Goal: Task Accomplishment & Management: Manage account settings

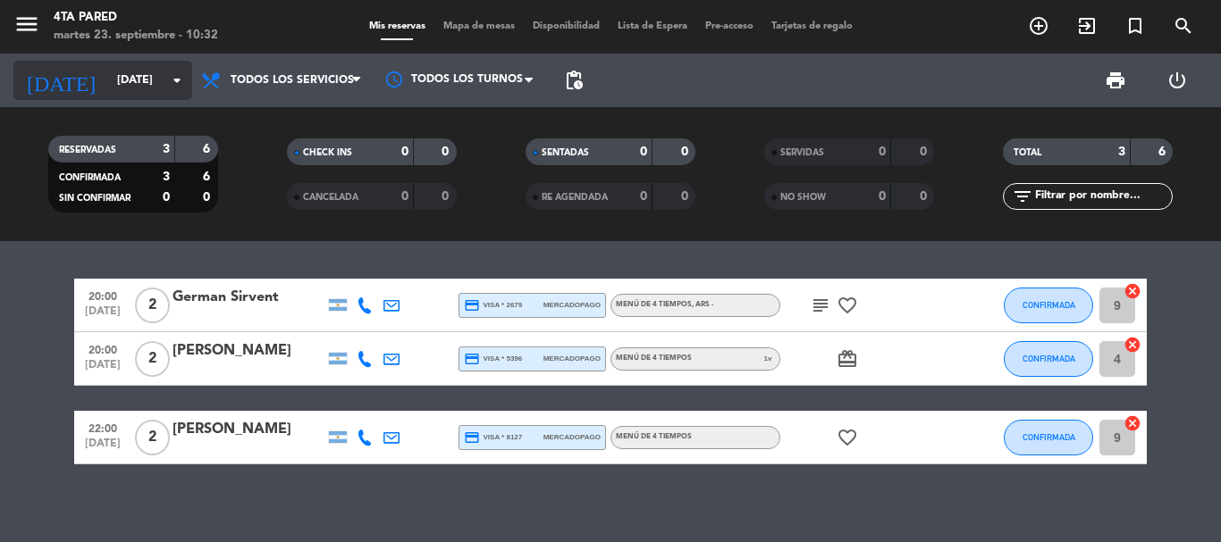
click at [114, 83] on input "[DATE]" at bounding box center [183, 80] width 151 height 30
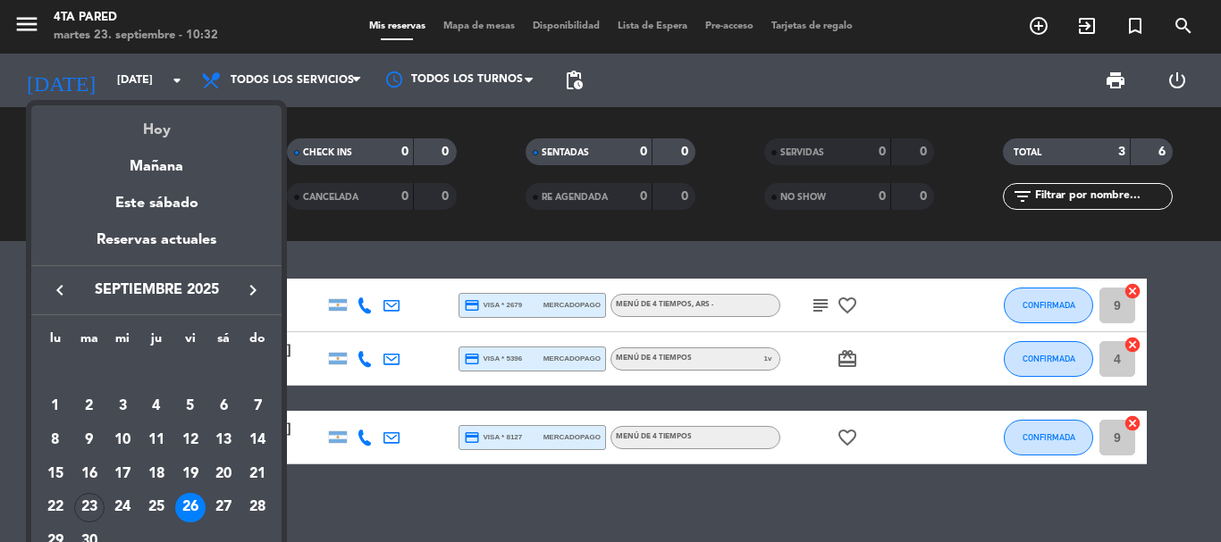
click at [164, 123] on div "Hoy" at bounding box center [156, 123] width 250 height 37
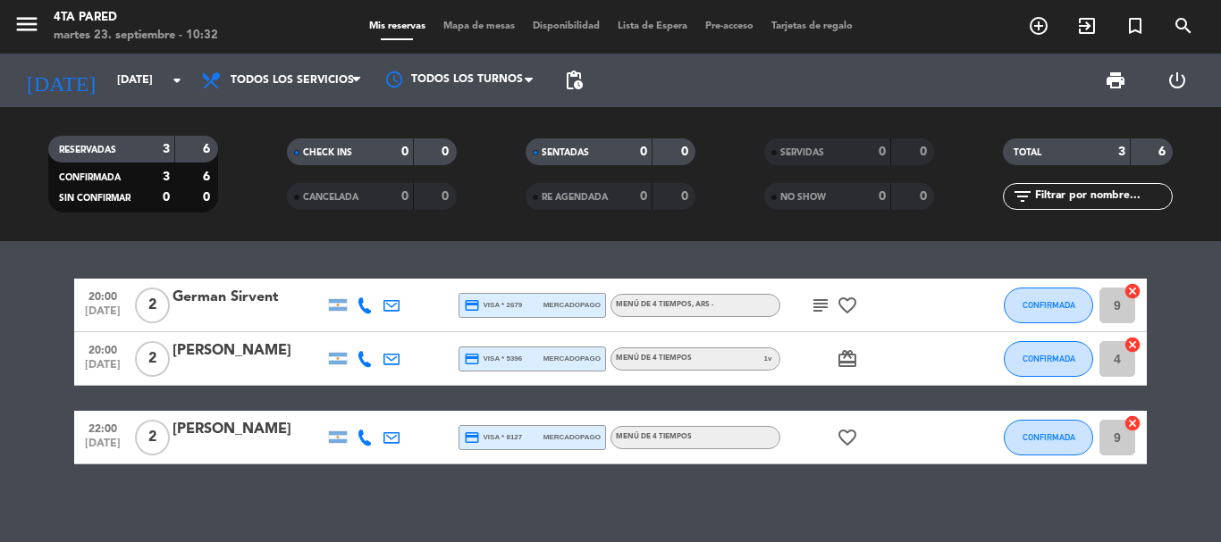
type input "[DATE]"
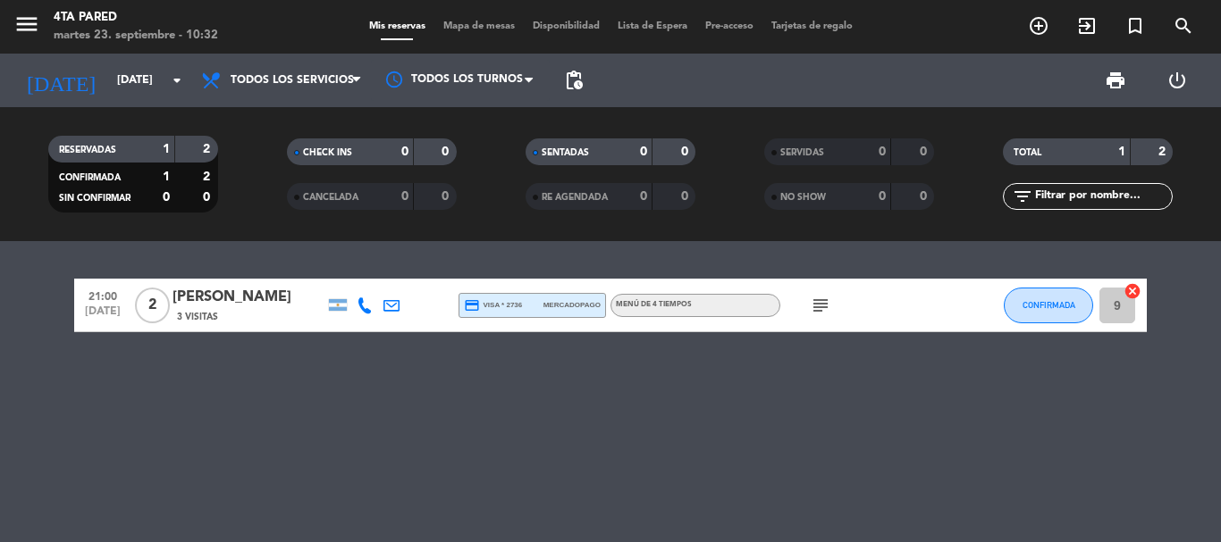
click at [815, 312] on icon "subject" at bounding box center [820, 305] width 21 height 21
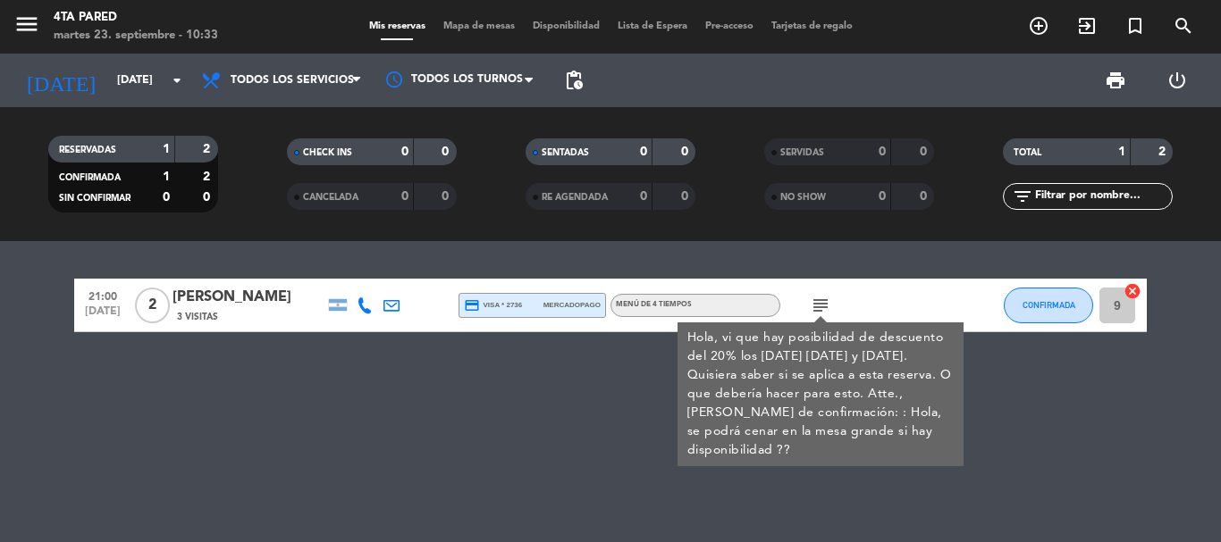
click at [525, 378] on div "21:00 [DATE] 2 [PERSON_NAME] 3 Visitas credit_card visa * 2736 mercadopago Menú…" at bounding box center [610, 391] width 1221 height 301
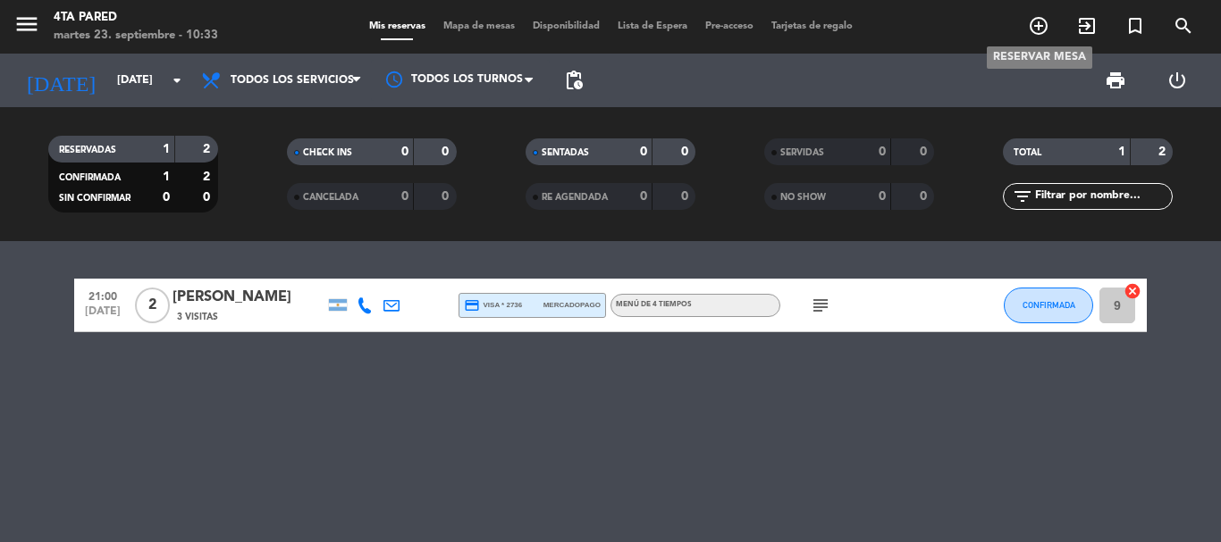
click at [1037, 23] on icon "add_circle_outline" at bounding box center [1038, 25] width 21 height 21
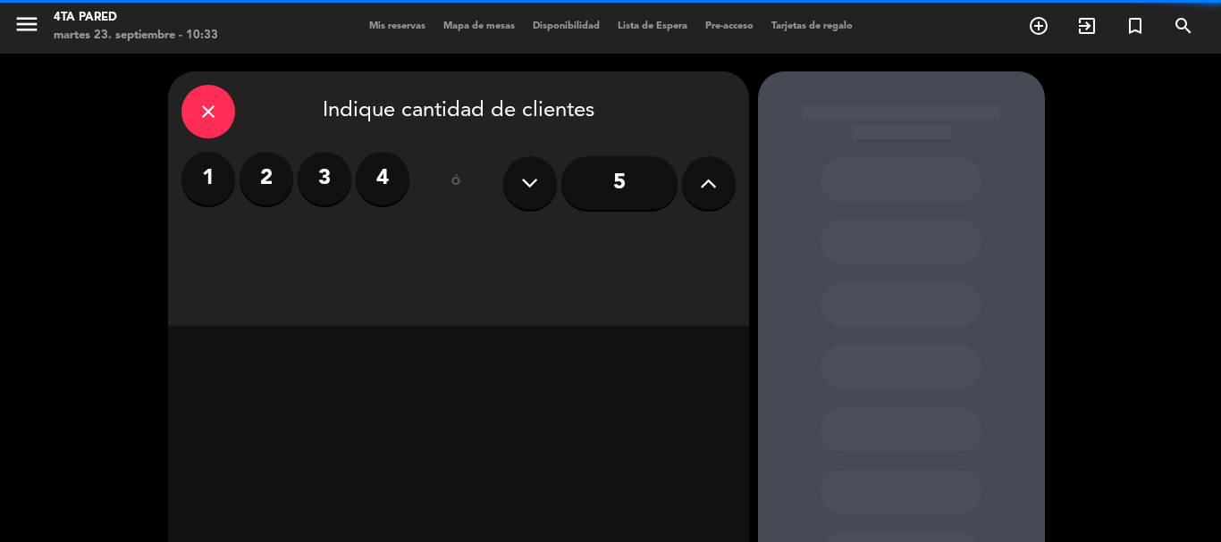
click at [269, 180] on label "2" at bounding box center [266, 179] width 54 height 54
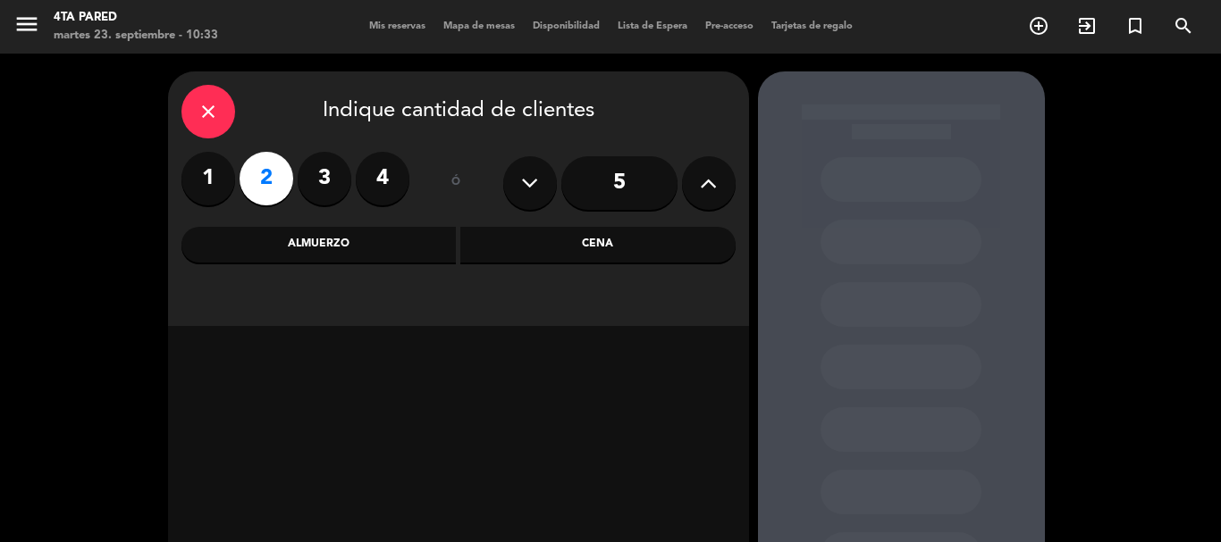
click at [589, 243] on div "Cena" at bounding box center [597, 245] width 275 height 36
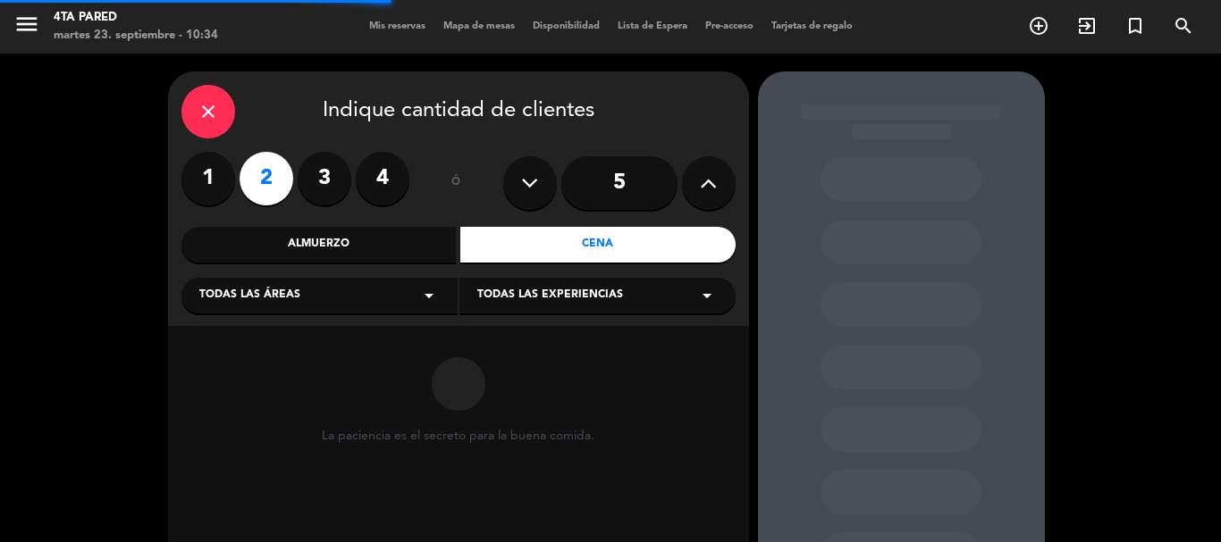
click at [547, 296] on span "Todas las experiencias" at bounding box center [550, 296] width 146 height 18
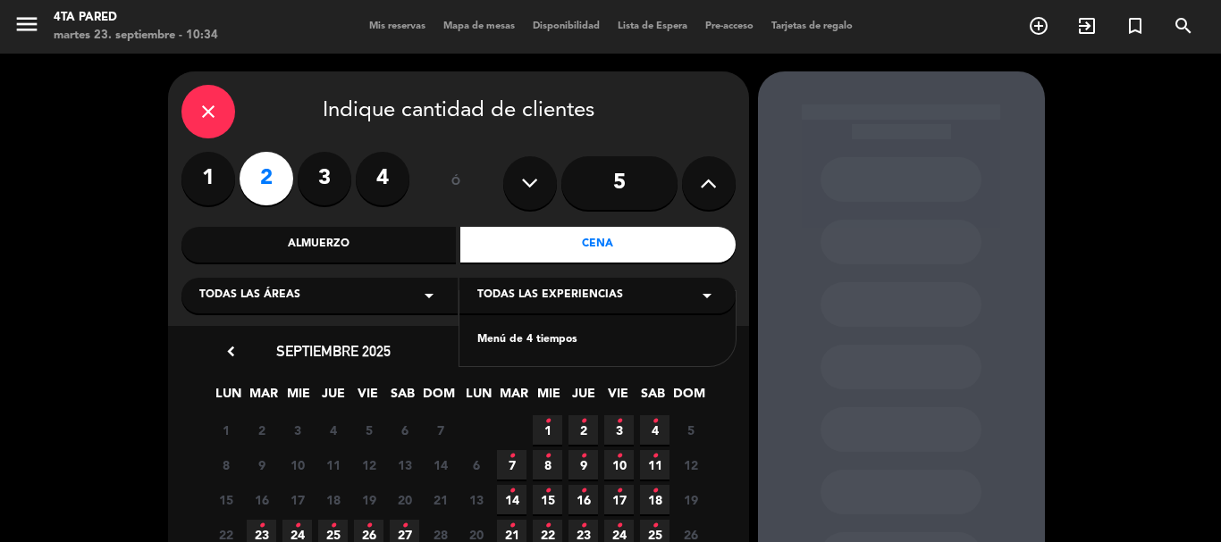
click at [556, 338] on div "Menú de 4 tiempos" at bounding box center [597, 341] width 240 height 18
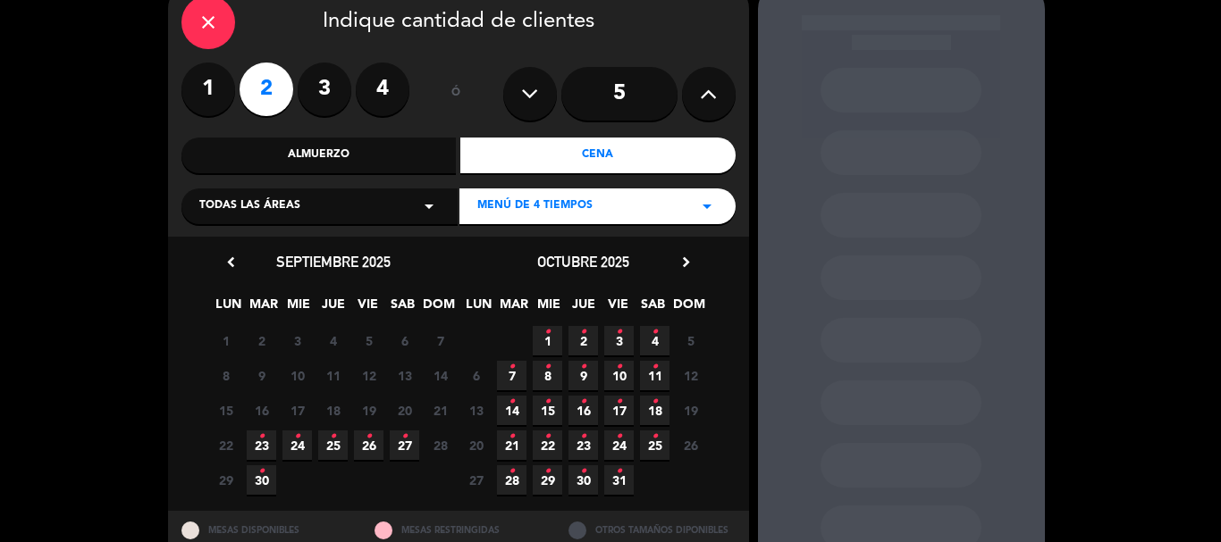
click at [260, 446] on icon "•" at bounding box center [261, 437] width 6 height 29
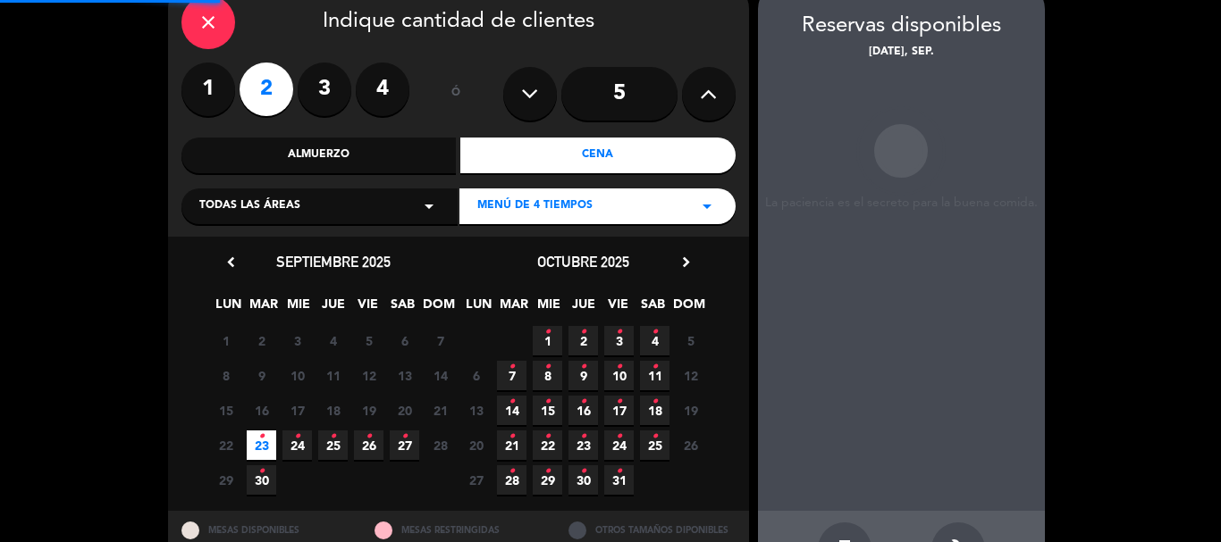
scroll to position [71, 0]
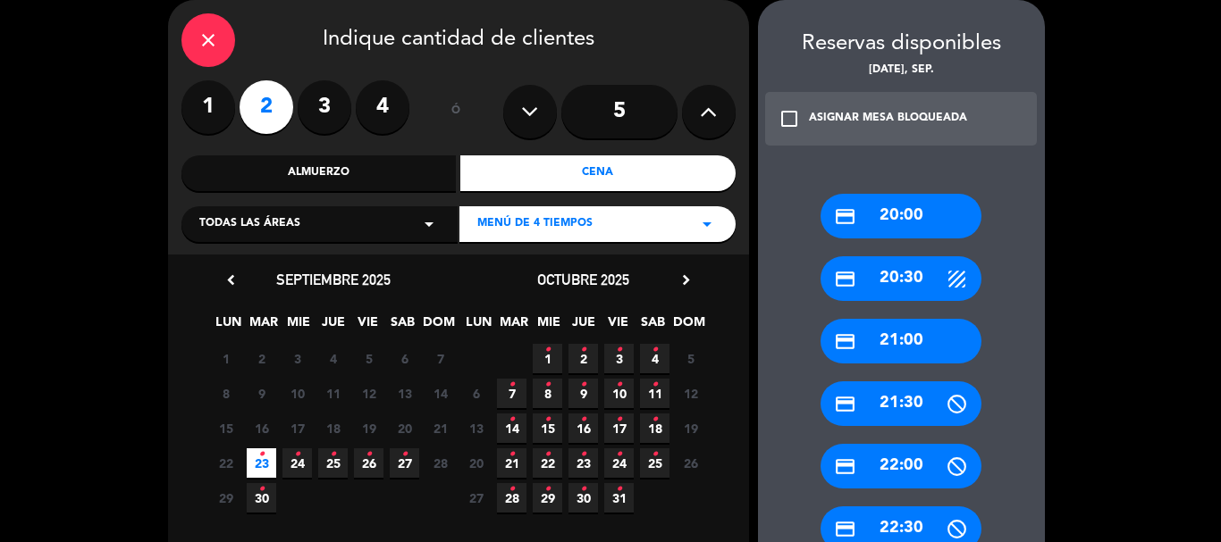
click at [912, 338] on div "credit_card 21:00" at bounding box center [900, 341] width 161 height 45
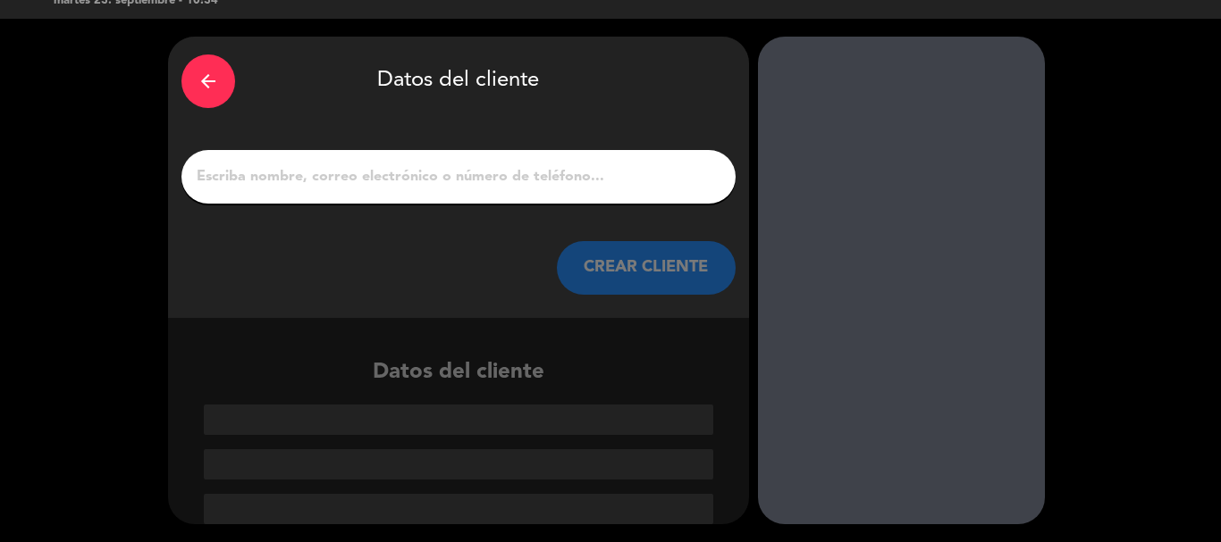
click at [457, 184] on input "1" at bounding box center [458, 176] width 527 height 25
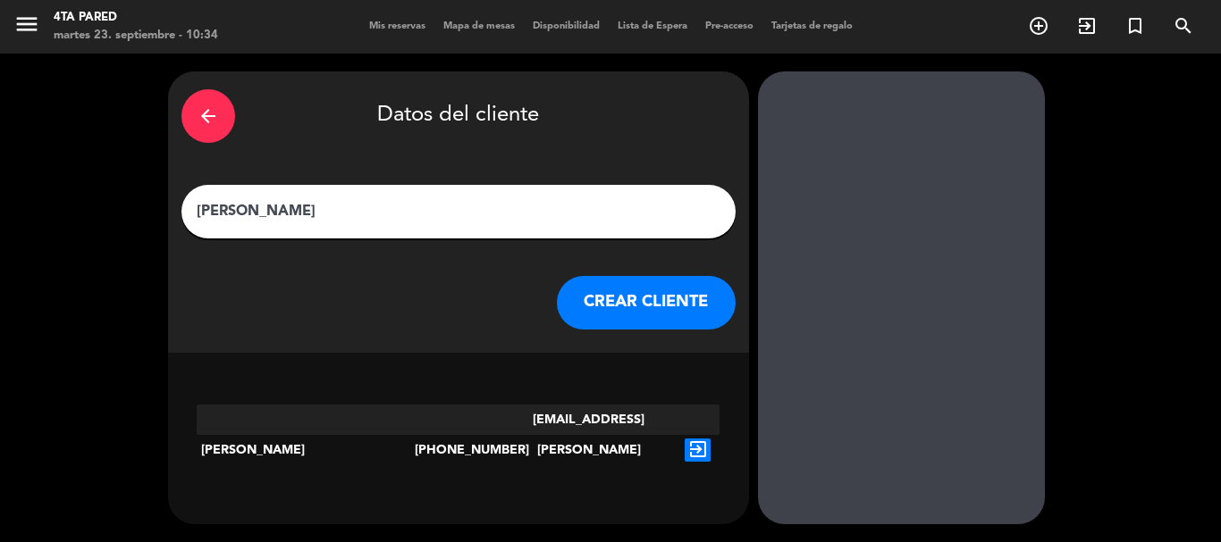
type input "[PERSON_NAME]"
click at [696, 439] on icon "exit_to_app" at bounding box center [698, 450] width 26 height 23
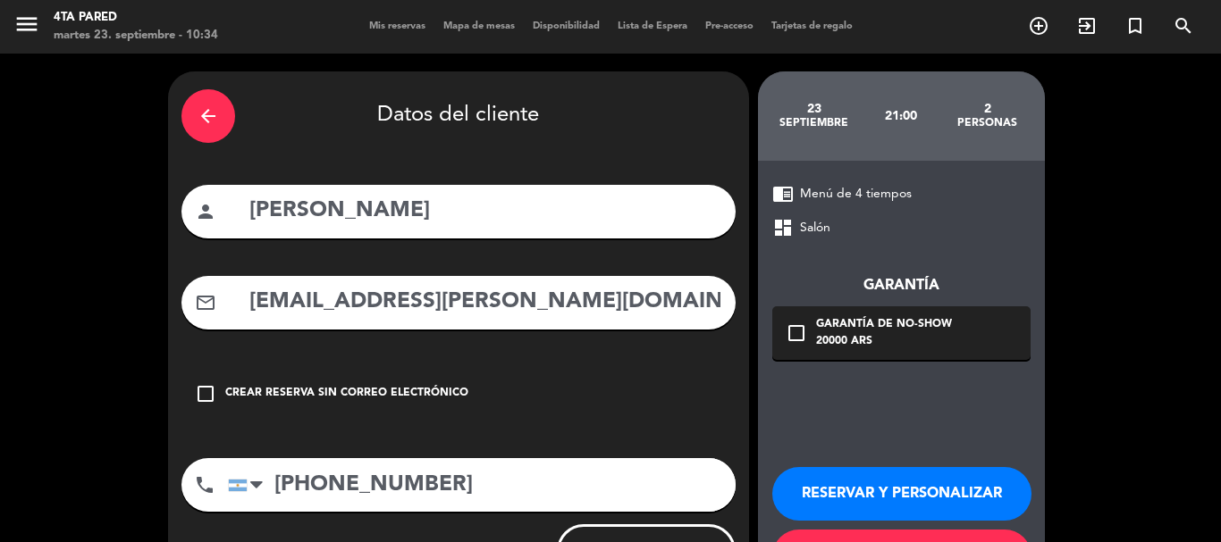
scroll to position [80, 0]
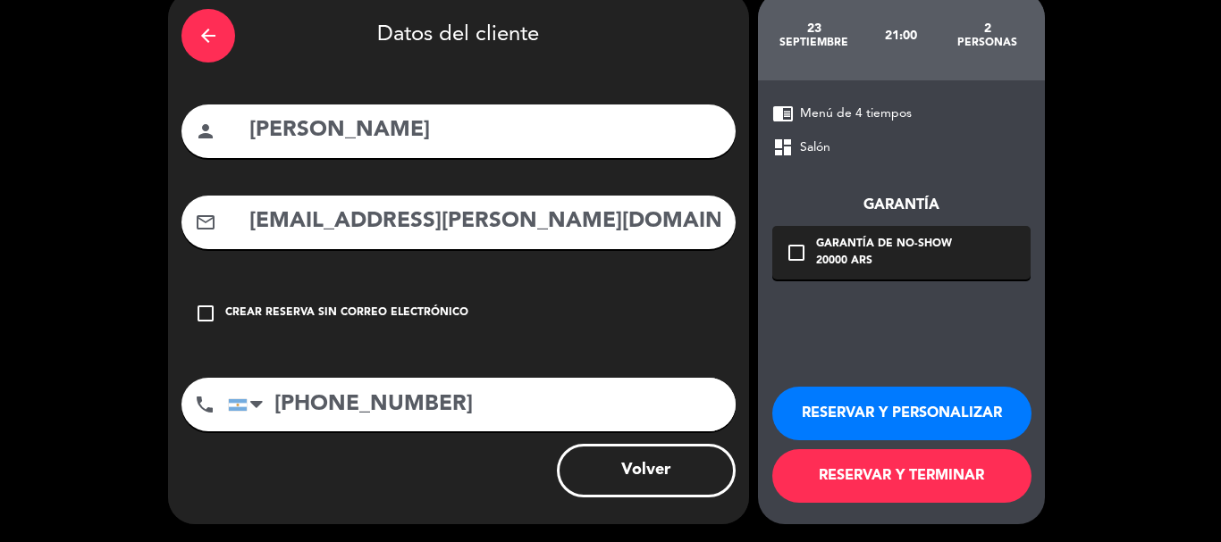
click at [869, 479] on button "RESERVAR Y TERMINAR" at bounding box center [901, 477] width 259 height 54
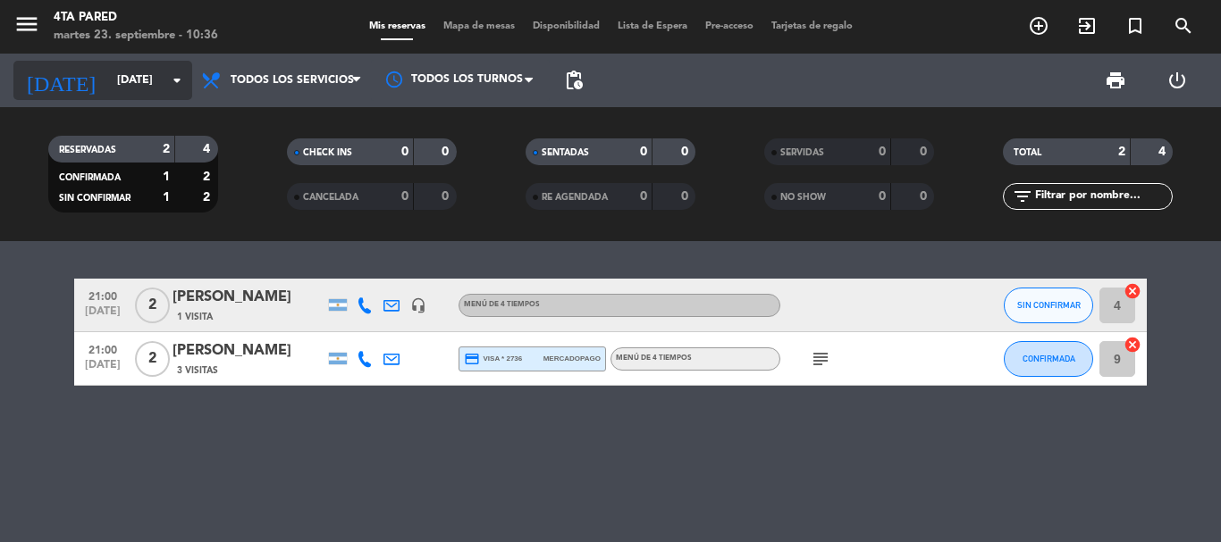
click at [118, 86] on input "[DATE]" at bounding box center [183, 80] width 151 height 30
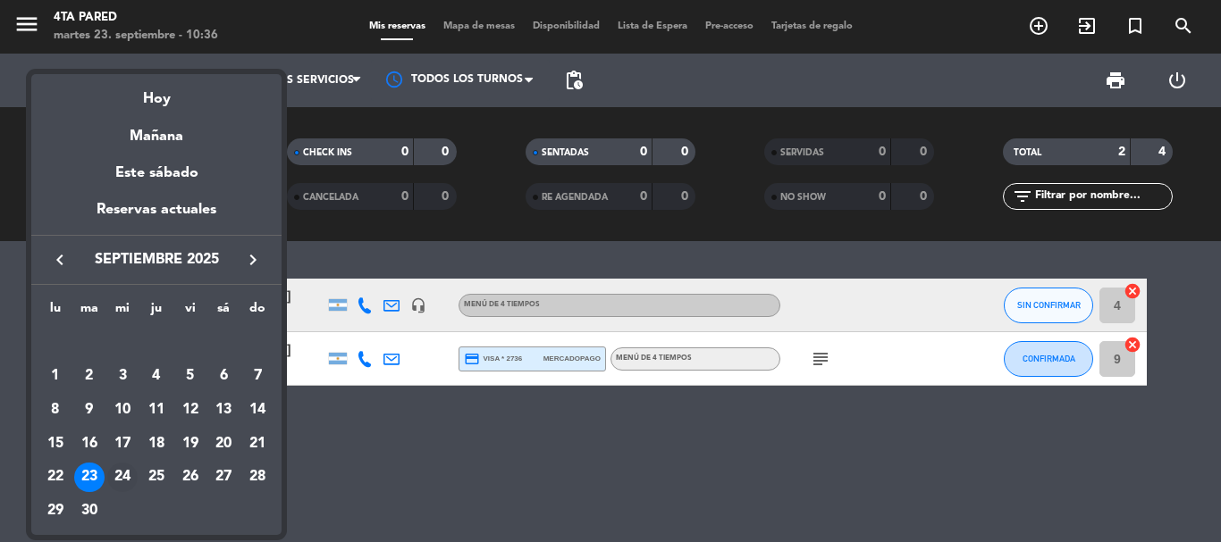
click at [122, 478] on div "24" at bounding box center [122, 478] width 30 height 30
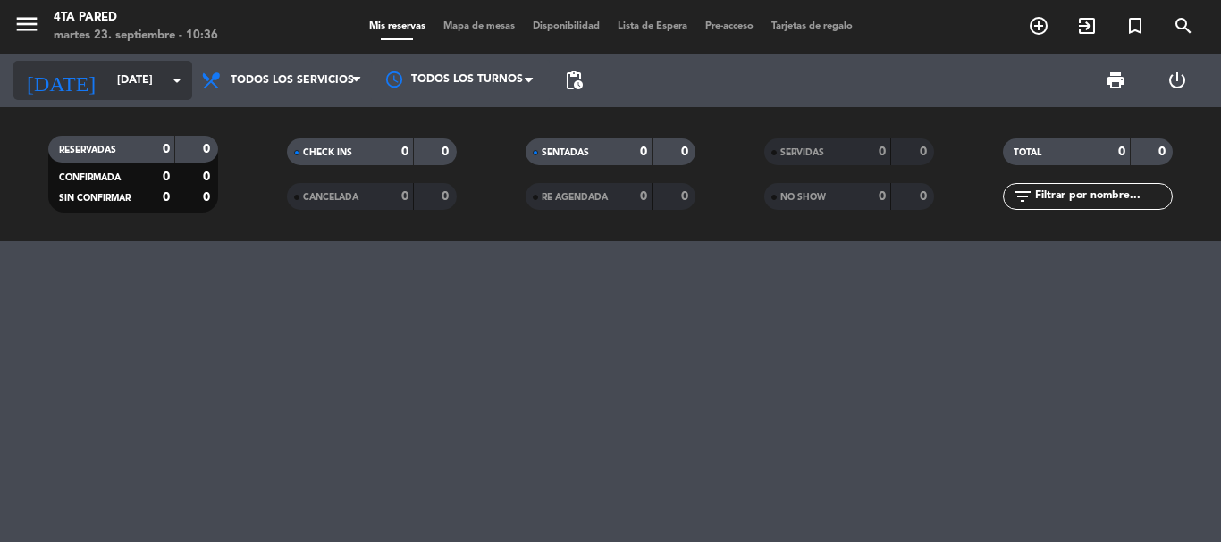
click at [109, 80] on input "[DATE]" at bounding box center [183, 80] width 151 height 30
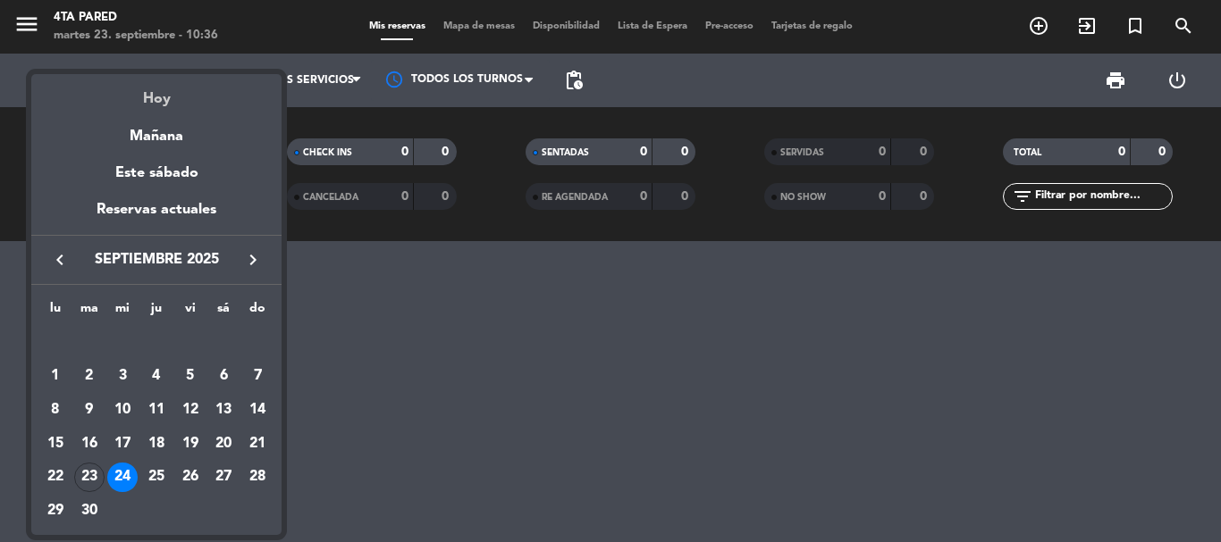
click at [150, 103] on div "Hoy" at bounding box center [156, 92] width 250 height 37
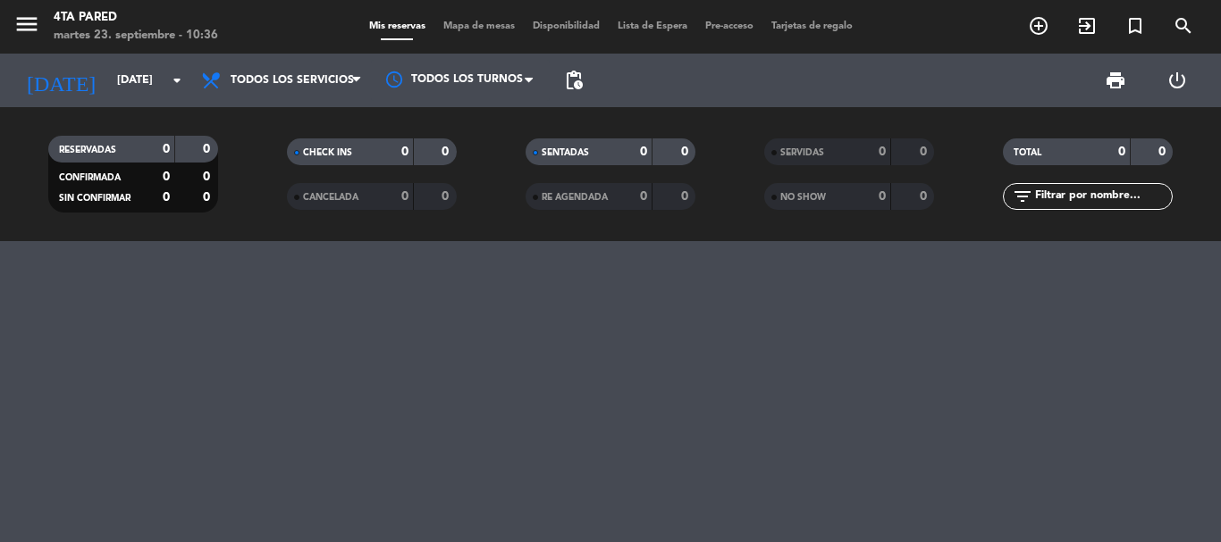
type input "[DATE]"
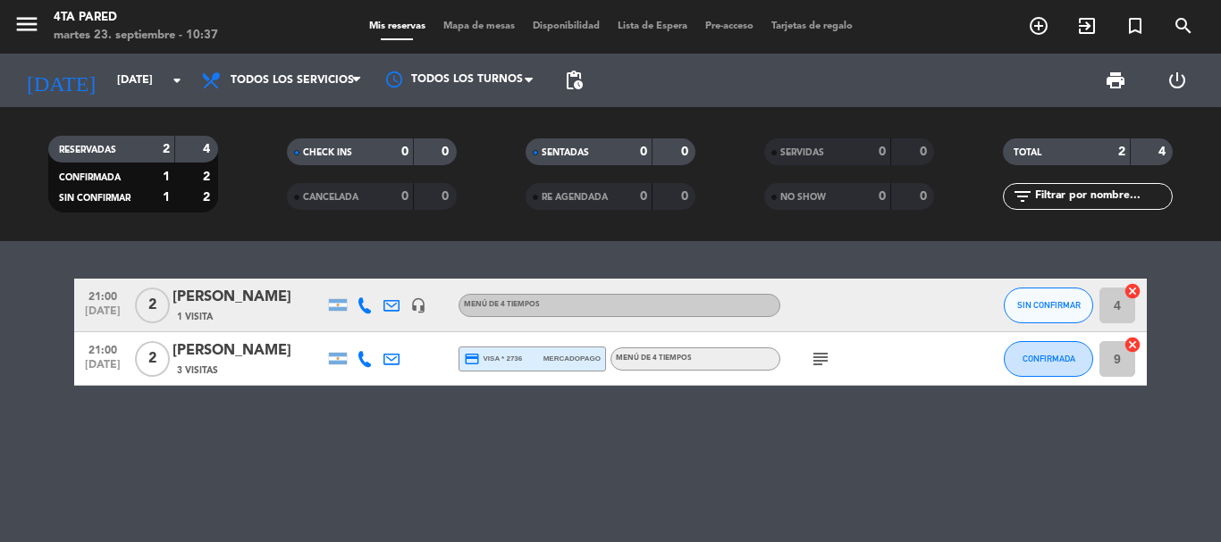
click at [816, 357] on icon "subject" at bounding box center [820, 359] width 21 height 21
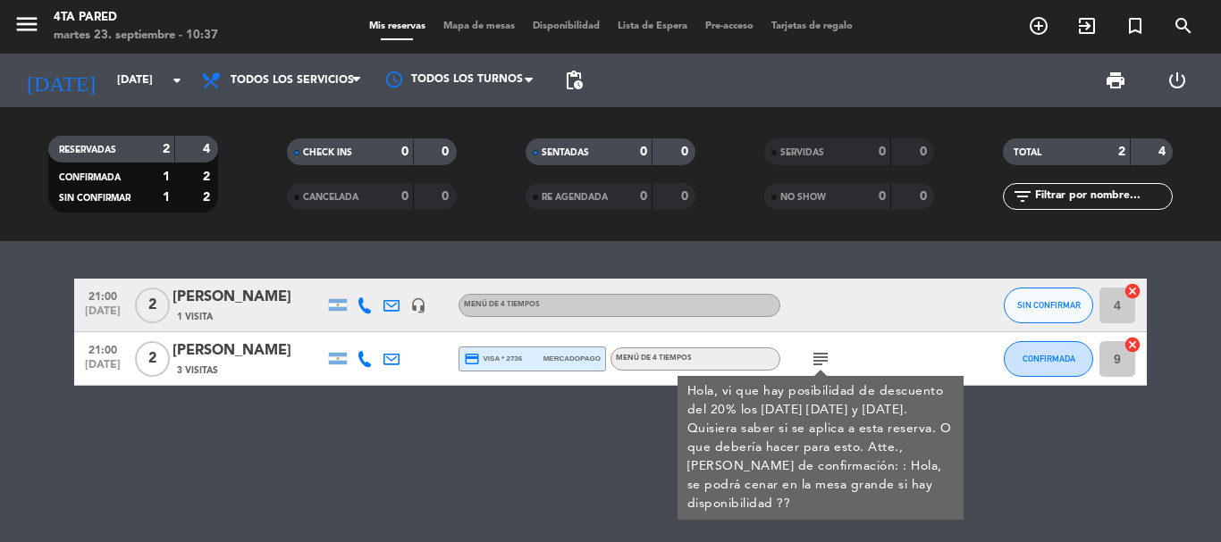
click at [816, 357] on icon "subject" at bounding box center [820, 359] width 21 height 21
